Goal: Information Seeking & Learning: Learn about a topic

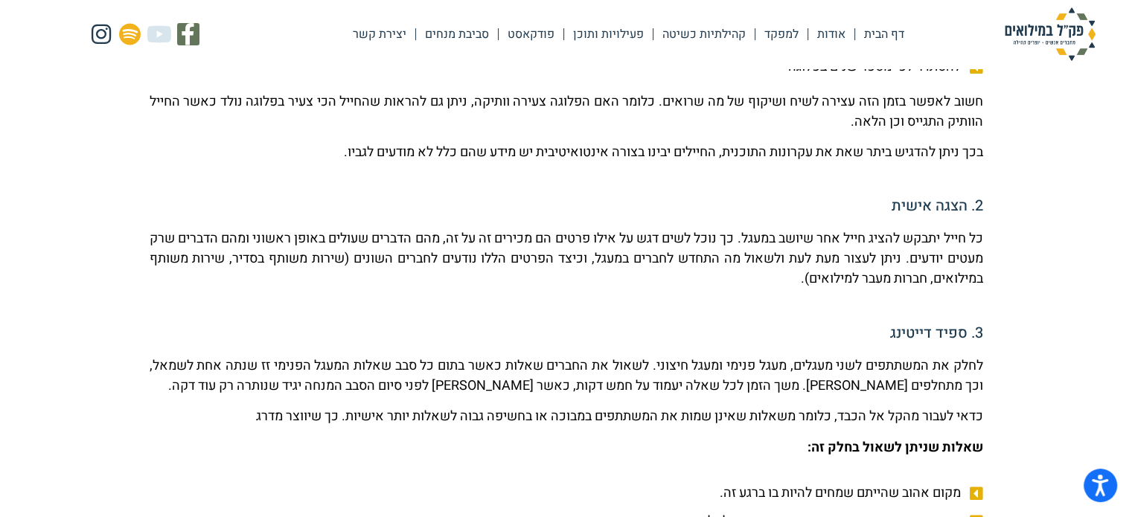
scroll to position [744, 0]
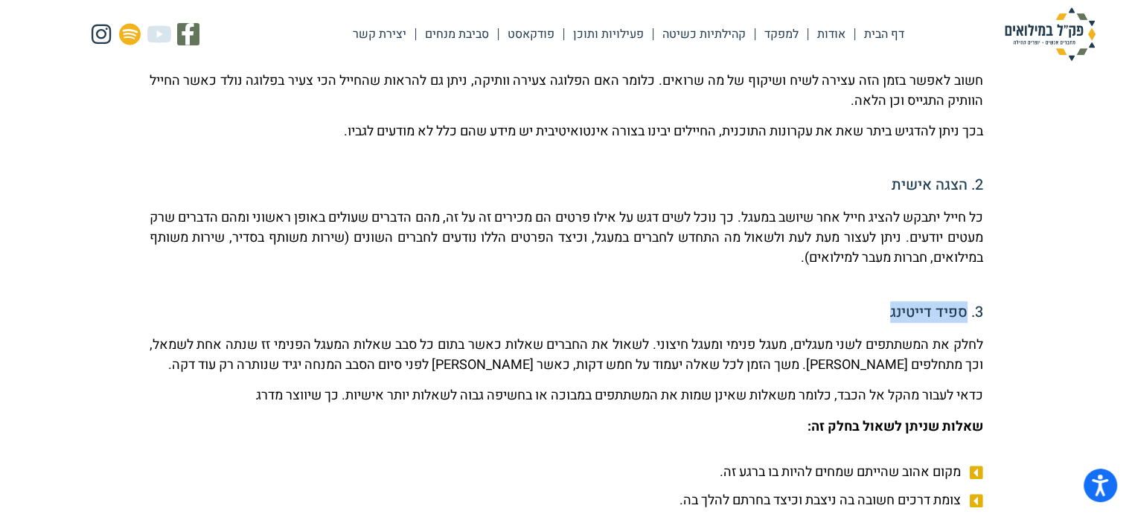
drag, startPoint x: 966, startPoint y: 313, endPoint x: 888, endPoint y: 308, distance: 78.3
click at [888, 308] on h5 "3. ספיד דייטינג" at bounding box center [567, 312] width 834 height 15
copy h5 "ספיד דייטינג"
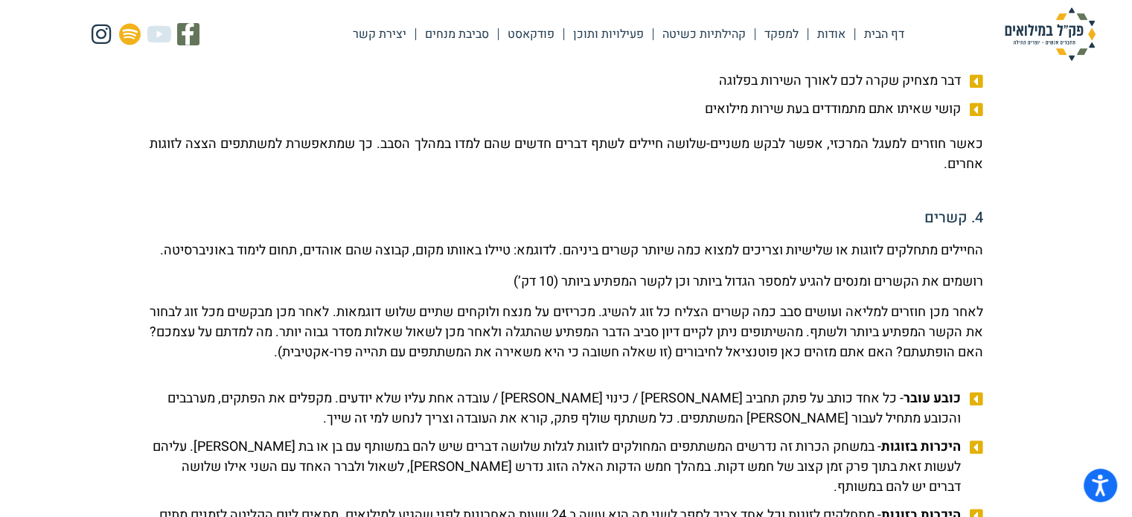
scroll to position [1265, 0]
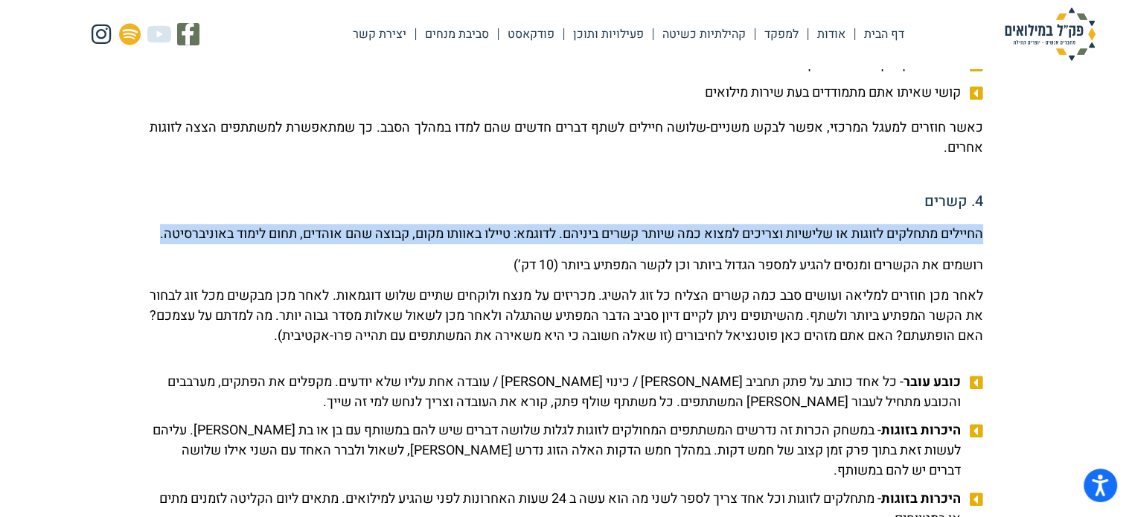
drag, startPoint x: 981, startPoint y: 231, endPoint x: 893, endPoint y: 255, distance: 91.0
click at [893, 244] on p "החיילים מתחלקים לזוגות או שלישיות וצריכים למצוא כמה שיותר קשרים ביניהם. לדוגמא:…" at bounding box center [567, 234] width 834 height 20
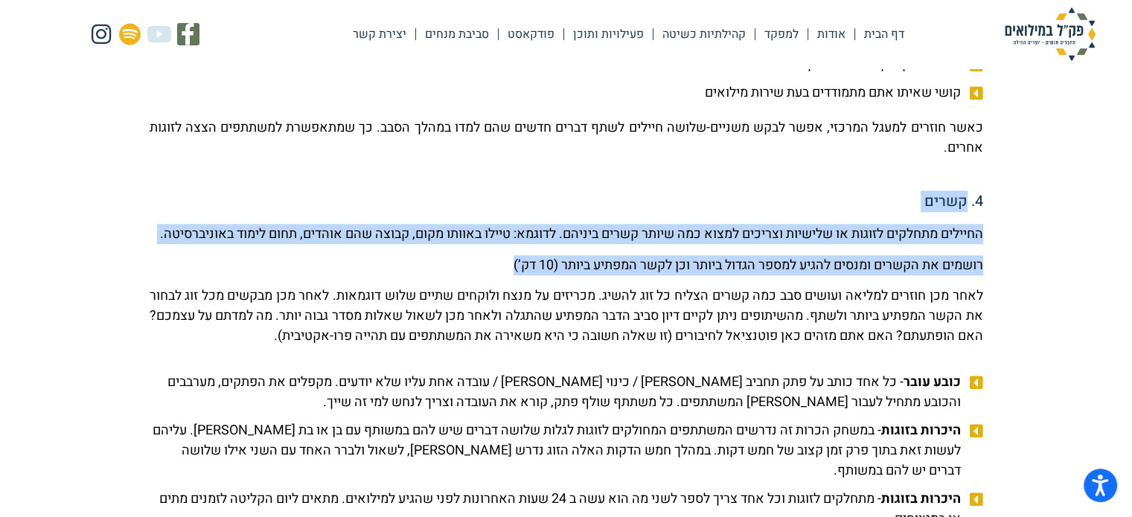
drag, startPoint x: 962, startPoint y: 208, endPoint x: 499, endPoint y: 291, distance: 470.3
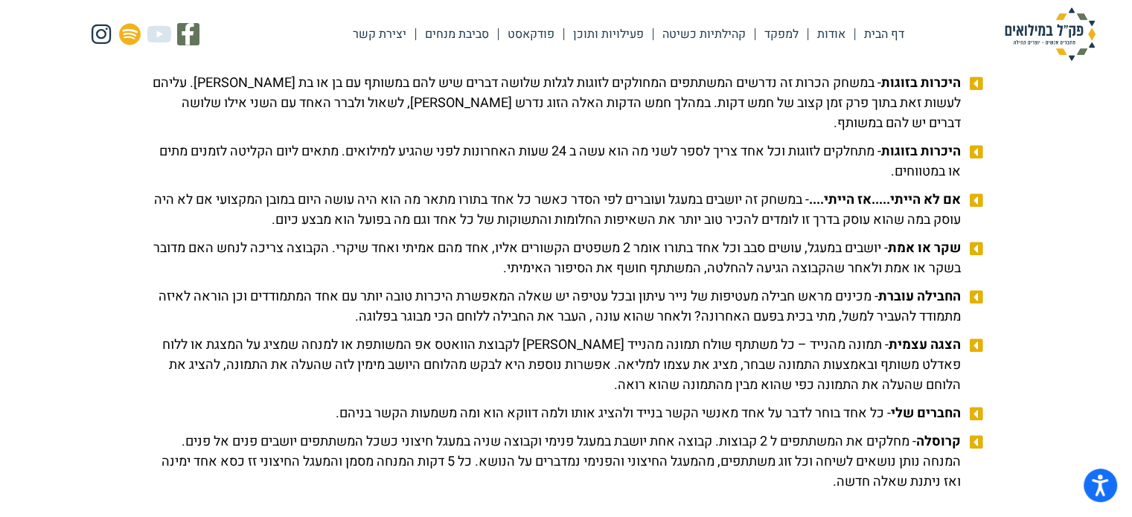
scroll to position [1637, 0]
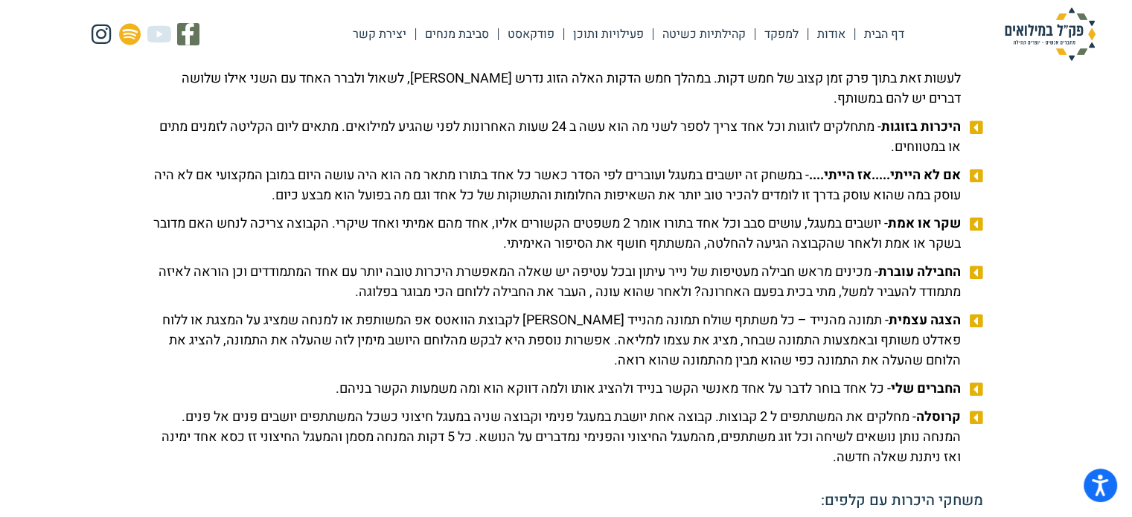
copy div "קשרים החיילים מתחלקים לזוגות או שלישיות וצריכים למצוא כמה שיותר קשרים ביניהם. ל…"
click at [960, 339] on span "הצגה עצמית - תמונה מהנייד – כל משתתף שולח תמונה מהנייד [PERSON_NAME] לקבוצת הוו…" at bounding box center [557, 340] width 815 height 60
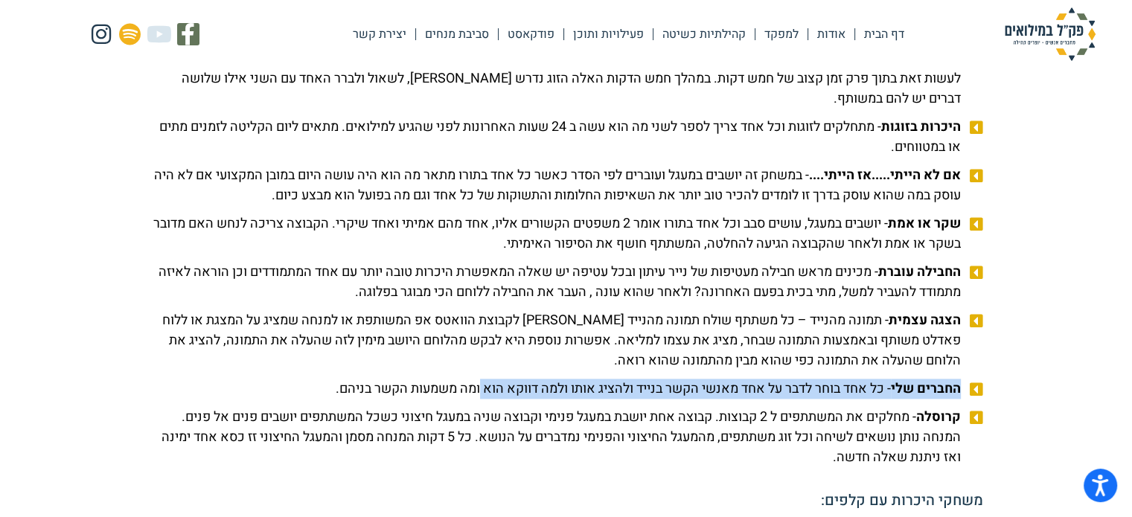
drag, startPoint x: 965, startPoint y: 412, endPoint x: 339, endPoint y: 409, distance: 625.9
click at [444, 403] on li "החברים שלי - כל אחד בוחר לדבר על אחד מאנשי הקשר בנייד ולהציג אותו ולמה דווקא הו…" at bounding box center [567, 391] width 834 height 25
click at [509, 399] on span "החברים שלי - כל אחד בוחר לדבר על אחד מאנשי הקשר בנייד ולהציג אותו ולמה דווקא הו…" at bounding box center [650, 389] width 629 height 20
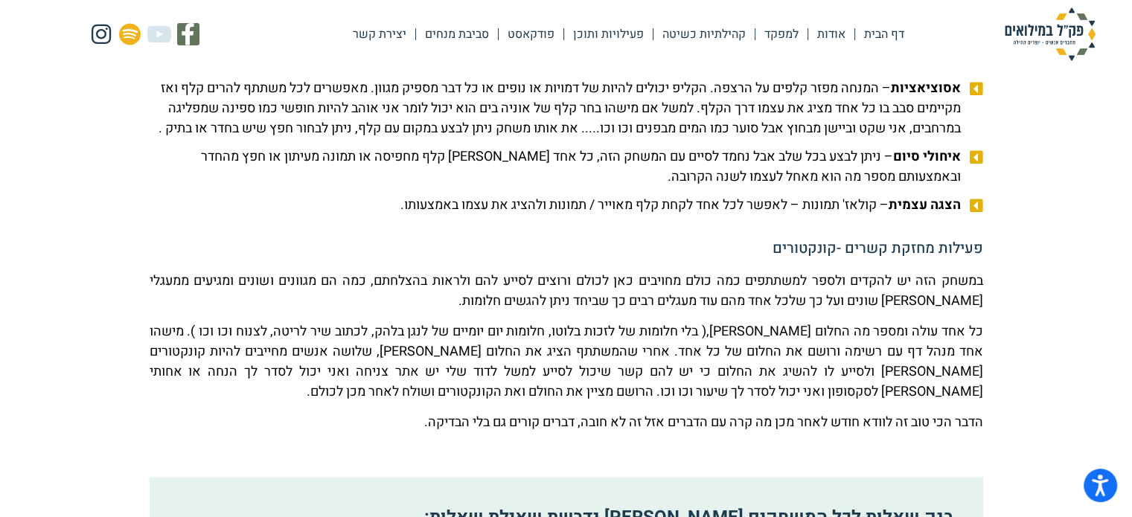
scroll to position [2084, 0]
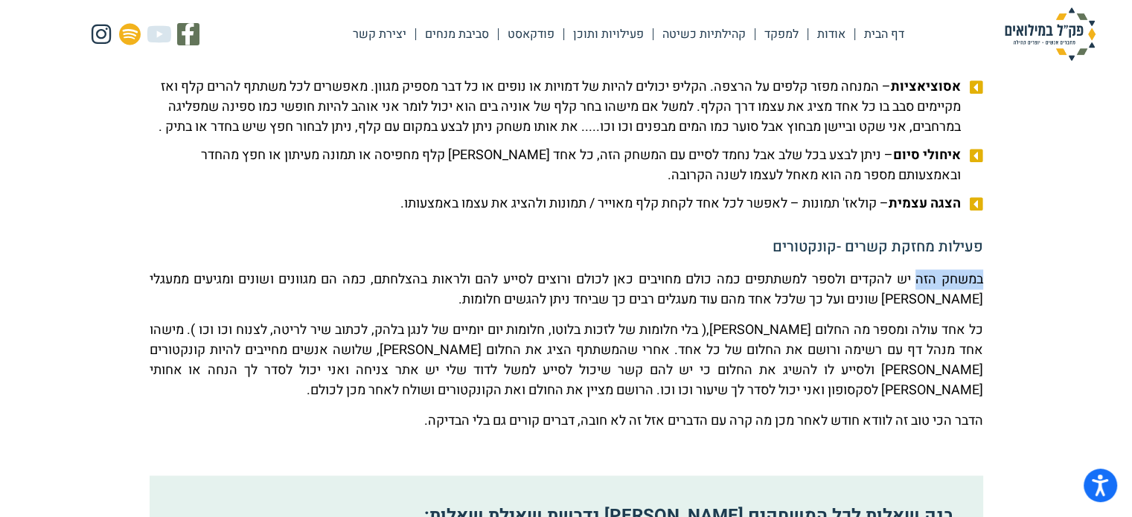
drag, startPoint x: 985, startPoint y: 317, endPoint x: 915, endPoint y: 313, distance: 70.8
click at [906, 310] on p "במשחק הזה יש להקדים ולספר למשתתפים כמה כולם מחויבים כאן לכולם ורוצים לסייע להם …" at bounding box center [567, 289] width 834 height 40
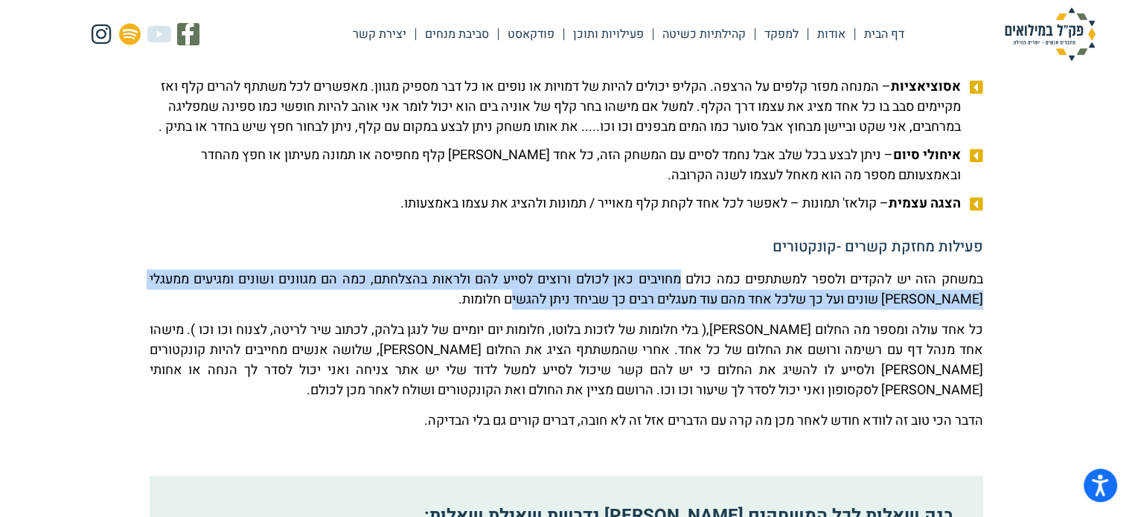
drag, startPoint x: 678, startPoint y: 322, endPoint x: 506, endPoint y: 335, distance: 172.4
click at [505, 310] on p "במשחק הזה יש להקדים ולספר למשתתפים כמה כולם מחויבים כאן לכולם ורוצים לסייע להם …" at bounding box center [567, 289] width 834 height 40
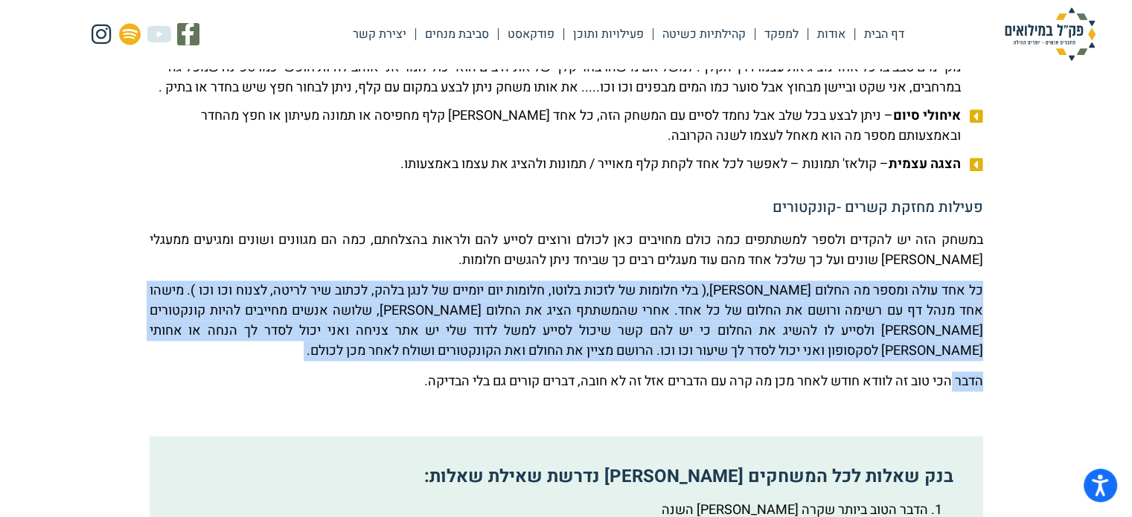
drag, startPoint x: 987, startPoint y: 366, endPoint x: 947, endPoint y: 468, distance: 109.6
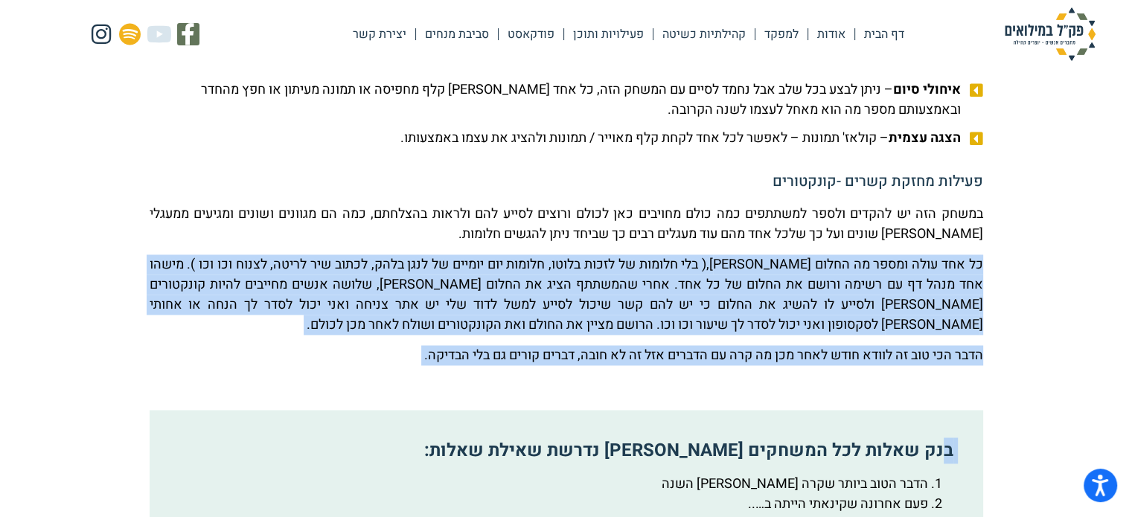
scroll to position [2158, 0]
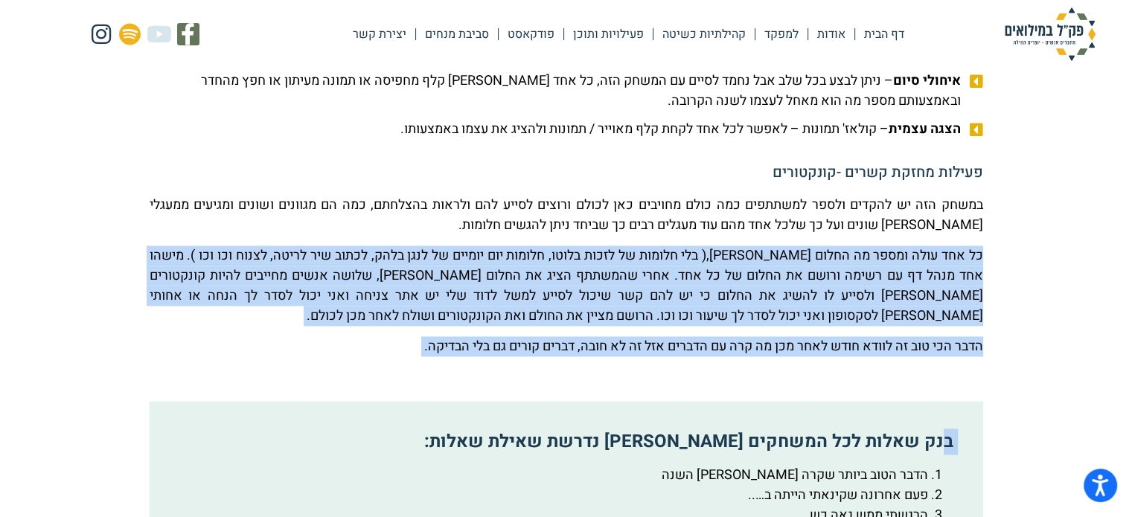
click at [954, 356] on p "הדבר הכי טוב זה לוודא חודש לאחר מכן מה קרה עם הדברים אזל זה לא חובה, דברים קורי…" at bounding box center [567, 346] width 834 height 20
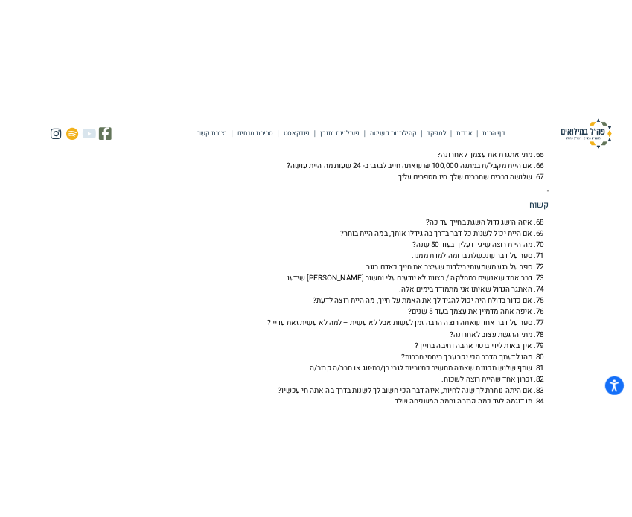
scroll to position [4796, 0]
